Goal: Task Accomplishment & Management: Manage account settings

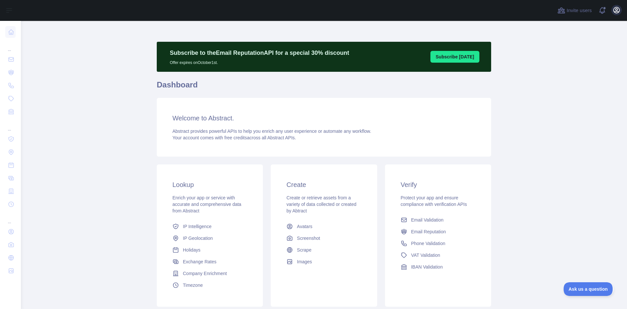
click at [616, 13] on icon "button" at bounding box center [616, 10] width 6 height 6
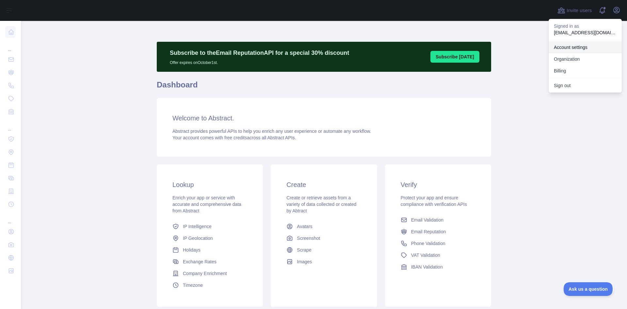
click at [570, 44] on link "Account settings" at bounding box center [584, 47] width 73 height 12
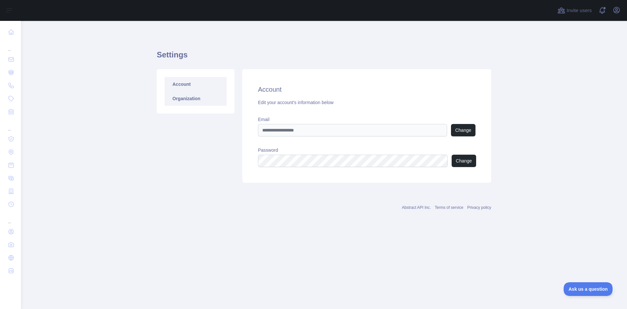
click at [184, 99] on link "Organization" at bounding box center [195, 98] width 62 height 14
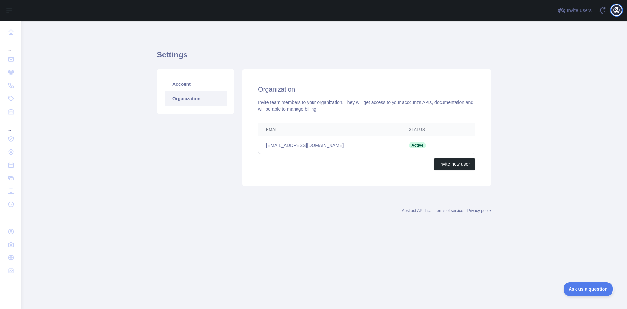
click at [614, 11] on icon "button" at bounding box center [616, 10] width 8 height 8
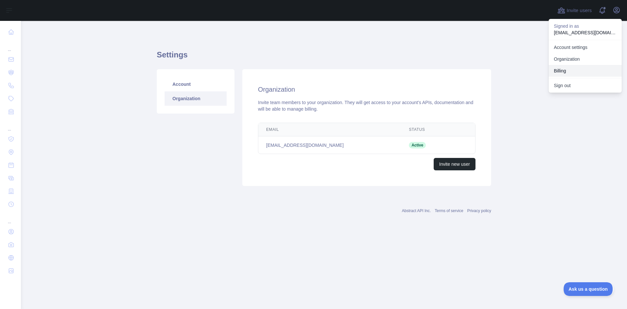
click at [571, 71] on button "Billing" at bounding box center [584, 71] width 73 height 12
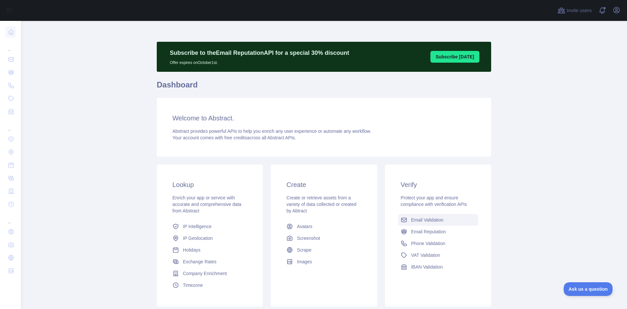
click at [426, 219] on span "Email Validation" at bounding box center [427, 220] width 32 height 7
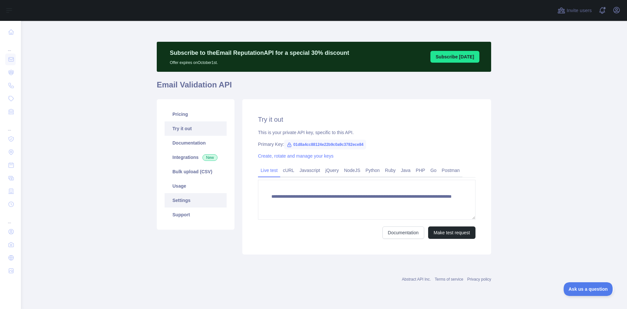
click at [175, 199] on link "Settings" at bounding box center [195, 200] width 62 height 14
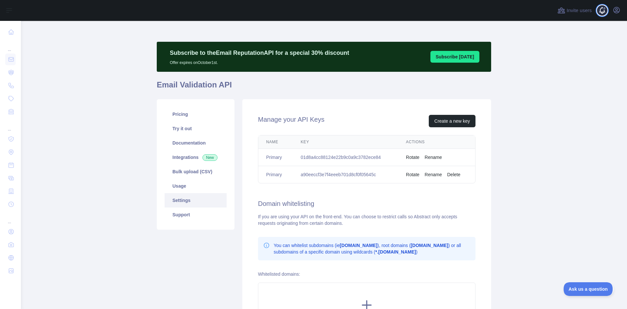
click at [603, 9] on span at bounding box center [604, 10] width 13 height 21
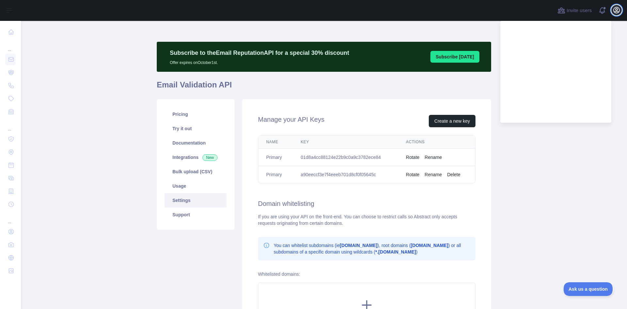
click at [617, 9] on icon "button" at bounding box center [616, 10] width 8 height 8
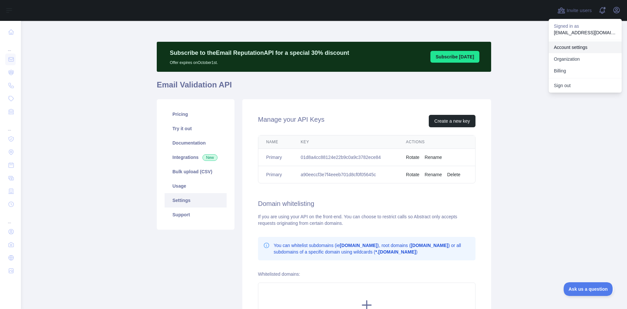
click at [587, 45] on link "Account settings" at bounding box center [584, 47] width 73 height 12
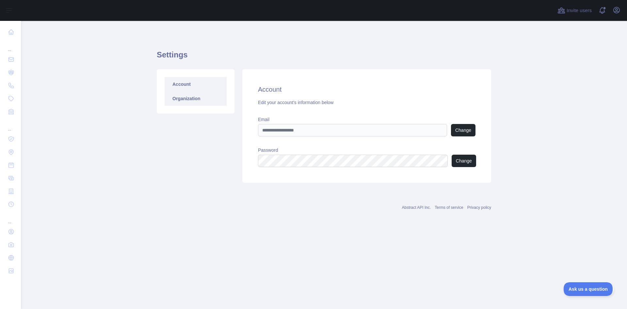
click at [196, 93] on link "Organization" at bounding box center [195, 98] width 62 height 14
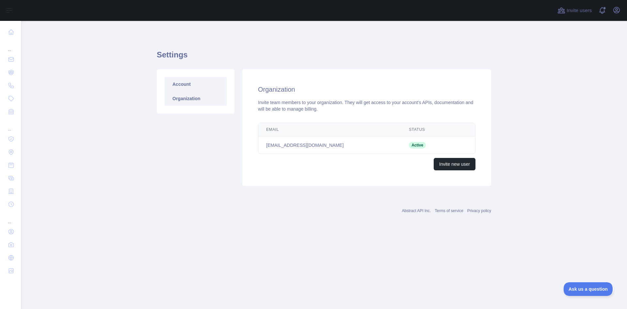
click at [179, 83] on link "Account" at bounding box center [195, 84] width 62 height 14
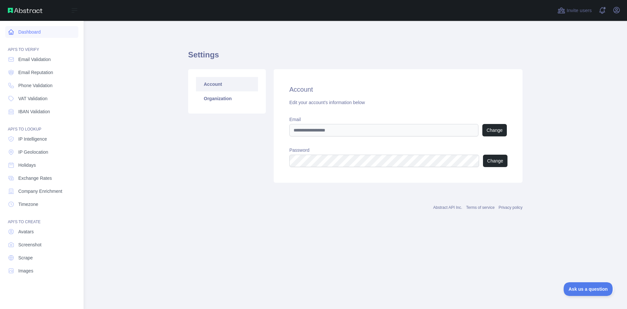
click at [17, 35] on link "Dashboard" at bounding box center [41, 32] width 73 height 12
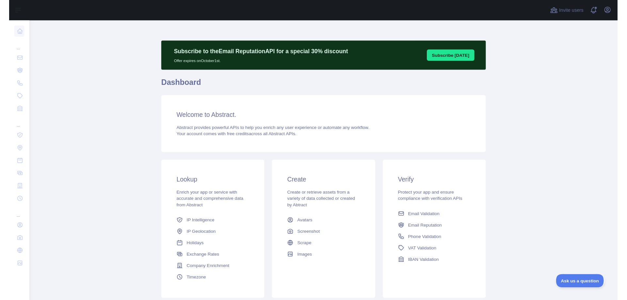
scroll to position [46, 0]
